Goal: Information Seeking & Learning: Find specific page/section

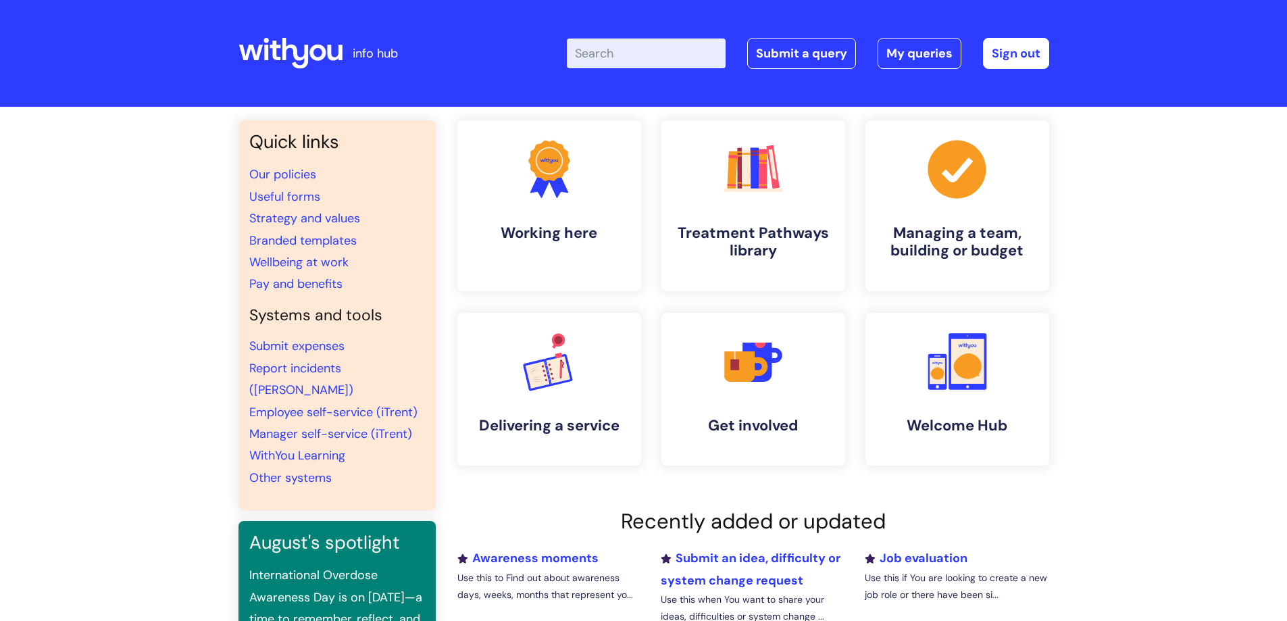
click at [633, 61] on input "Enter your search term here..." at bounding box center [646, 54] width 159 height 30
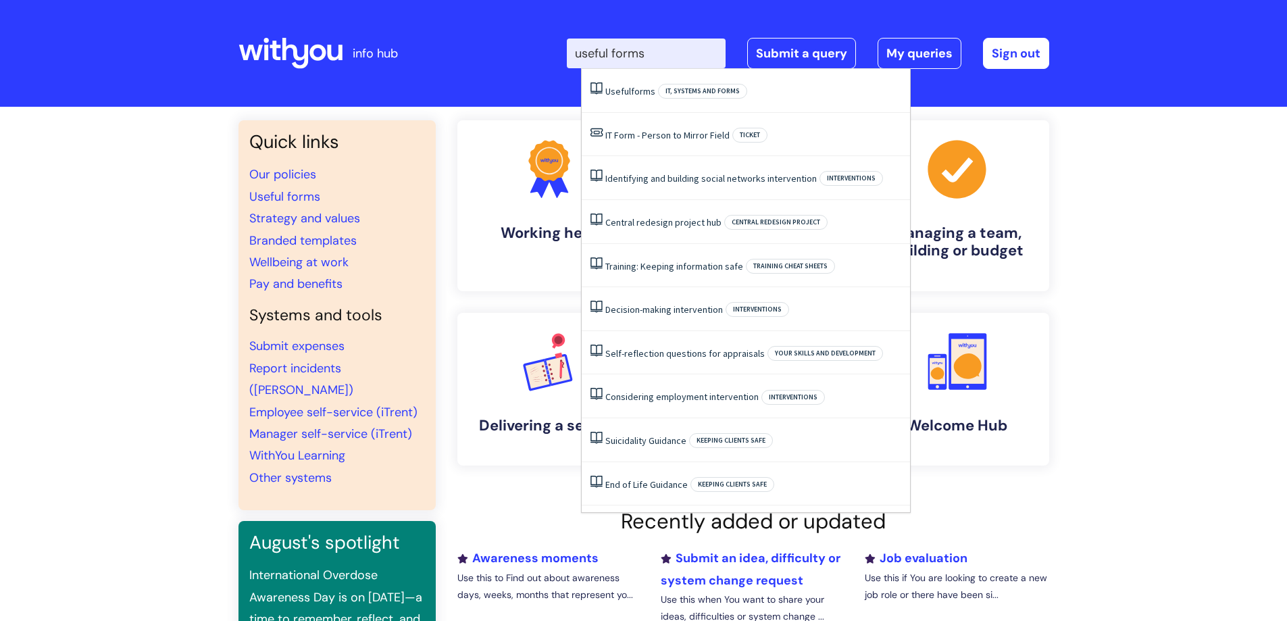
type input "useful forms"
click button "Search" at bounding box center [0, 0] width 0 height 0
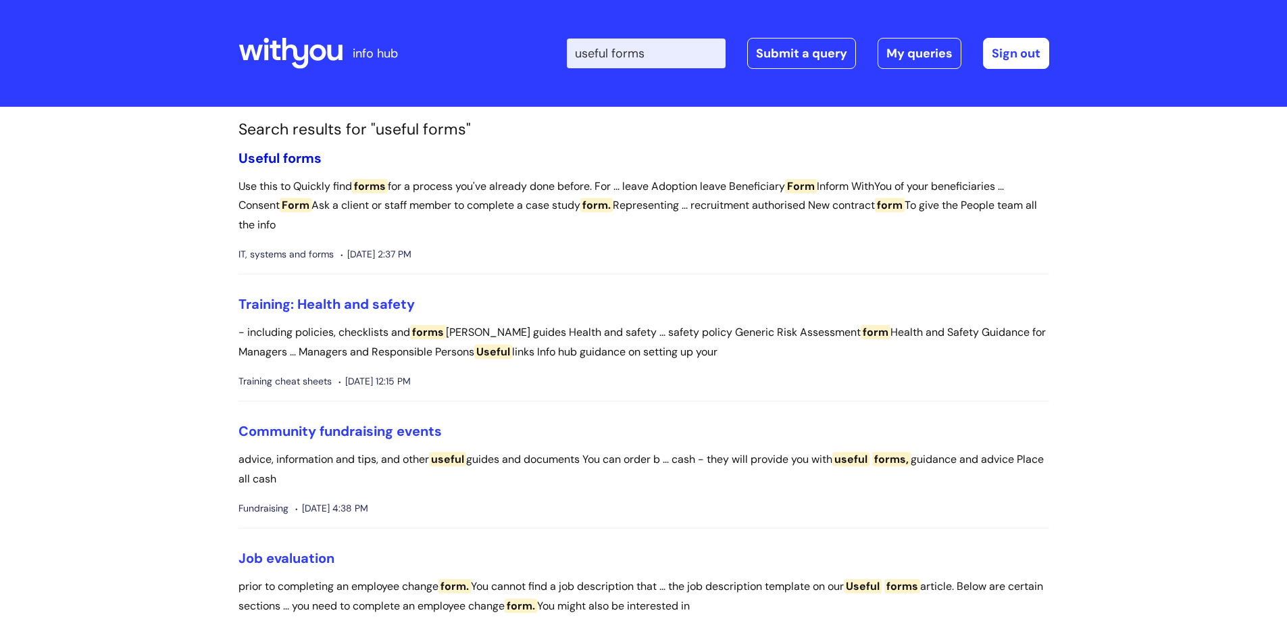
click at [289, 156] on span "forms" at bounding box center [302, 158] width 39 height 18
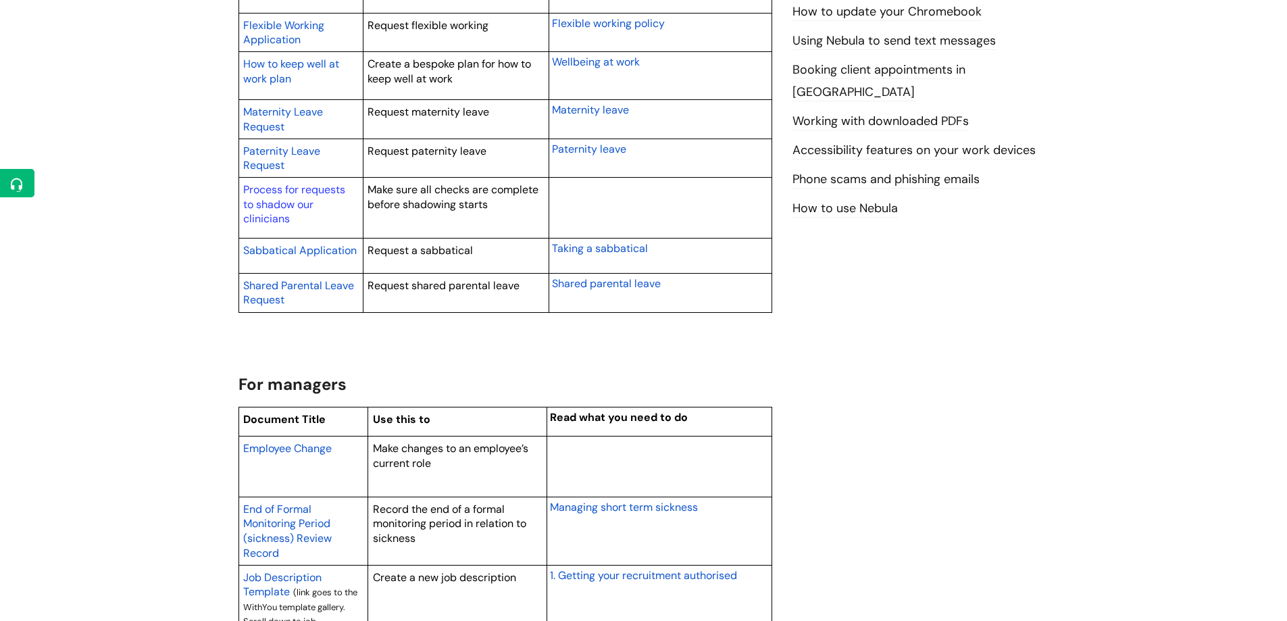
scroll to position [1093, 0]
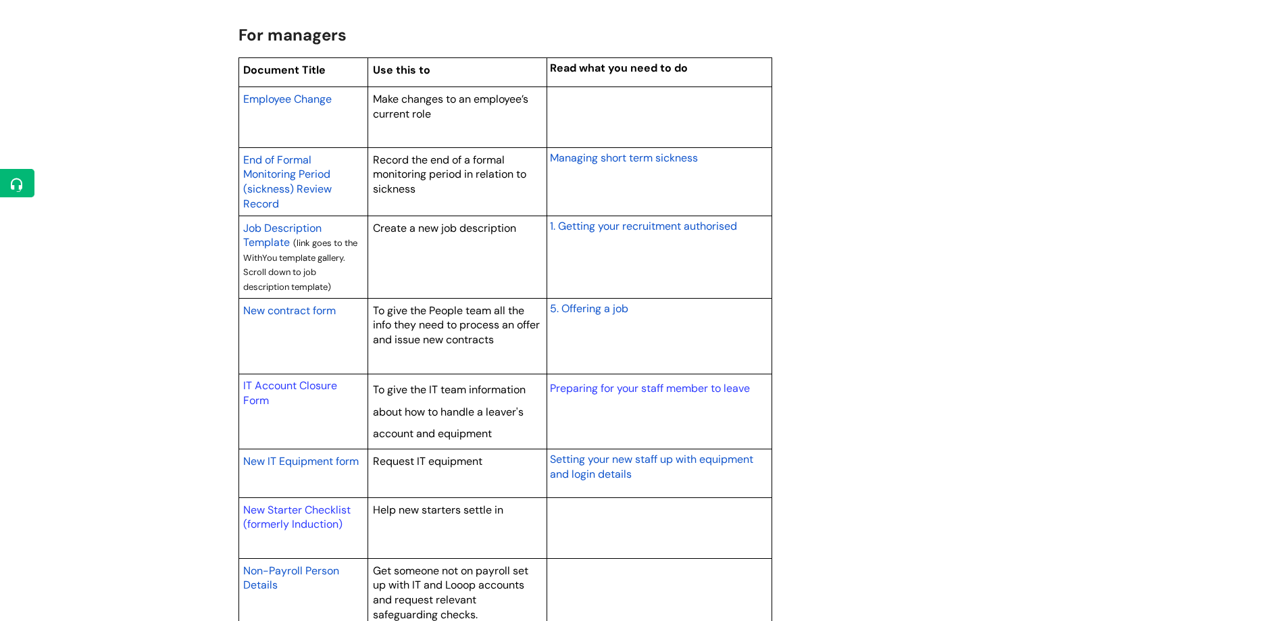
click at [316, 313] on span "New contract form" at bounding box center [289, 310] width 93 height 14
